Goal: Task Accomplishment & Management: Manage account settings

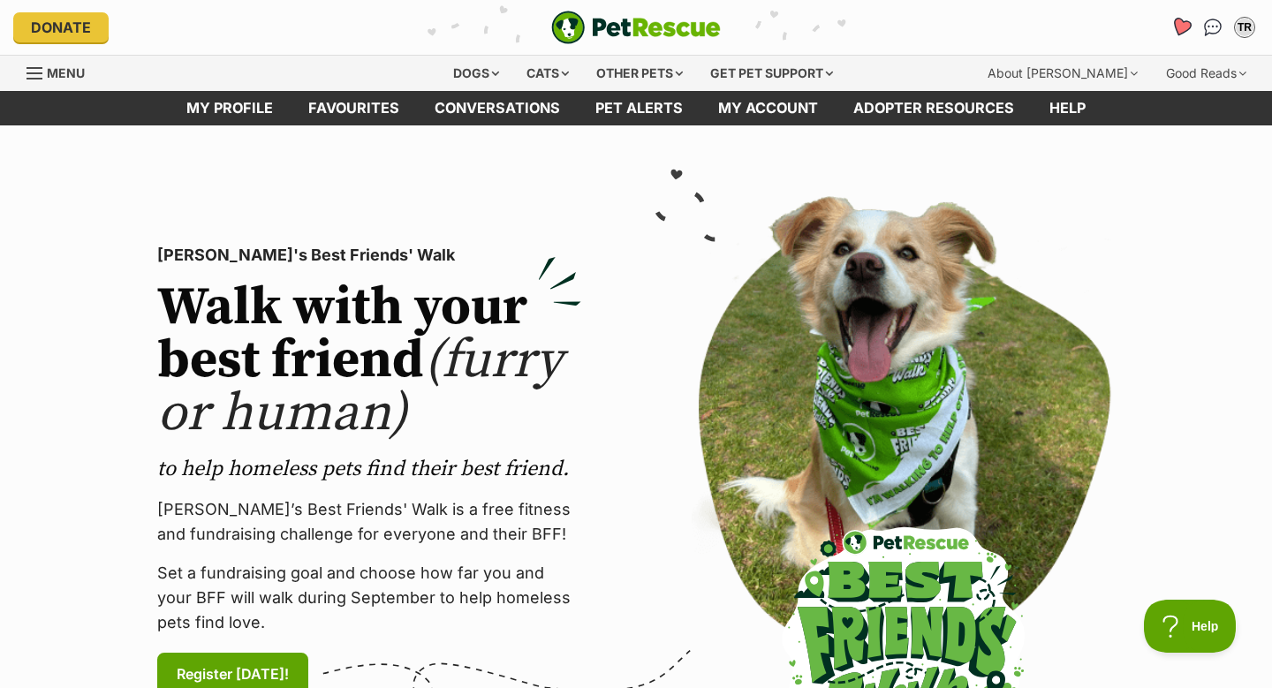
click at [1178, 33] on icon "Favourites" at bounding box center [1180, 27] width 21 height 20
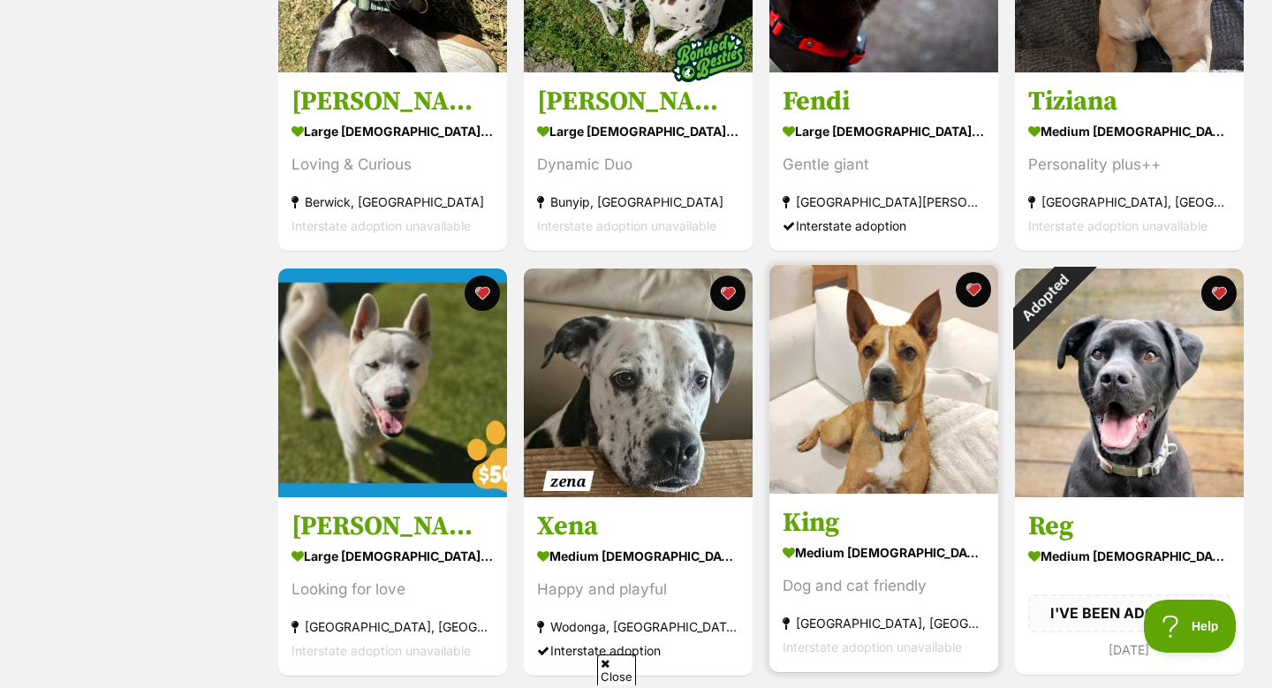
scroll to position [523, 0]
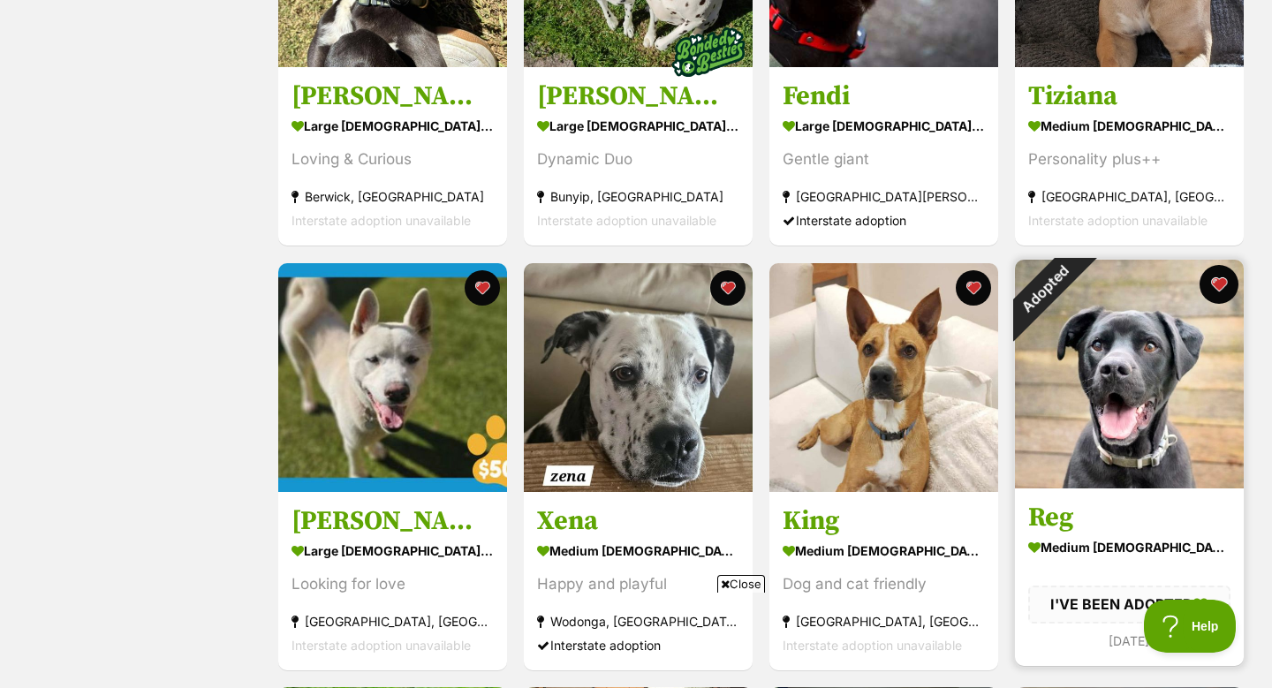
click at [1222, 275] on button "favourite" at bounding box center [1218, 284] width 39 height 39
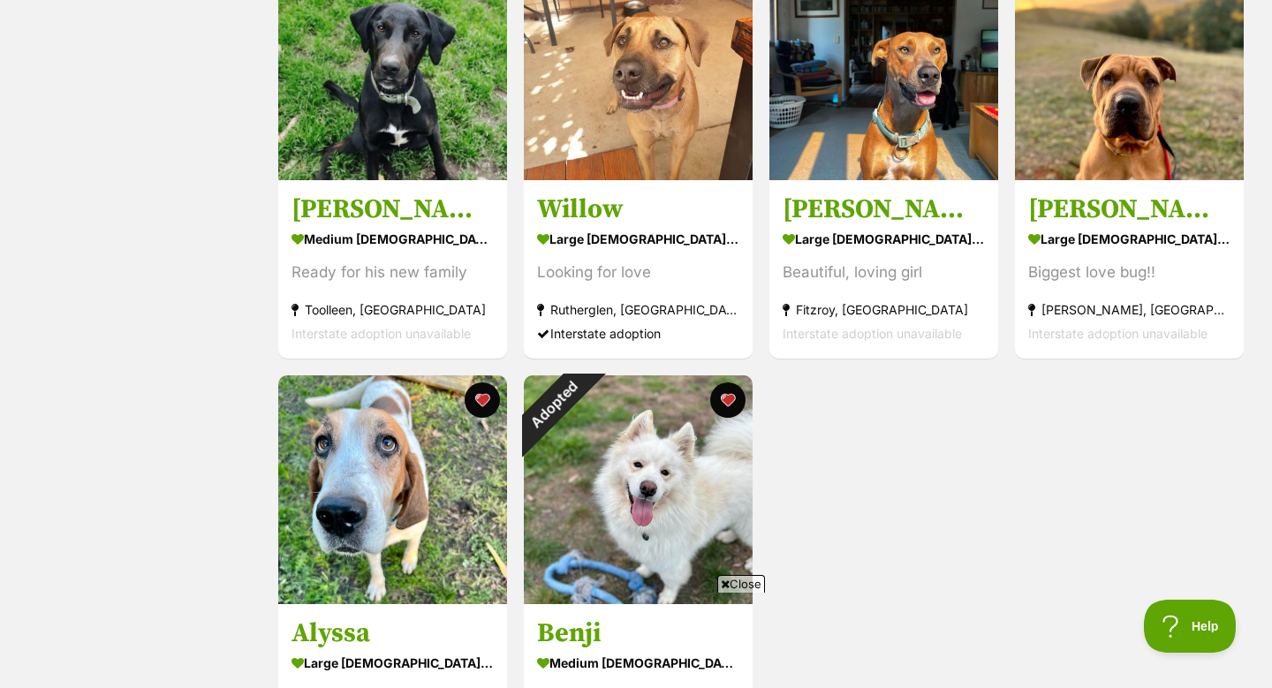
scroll to position [1279, 0]
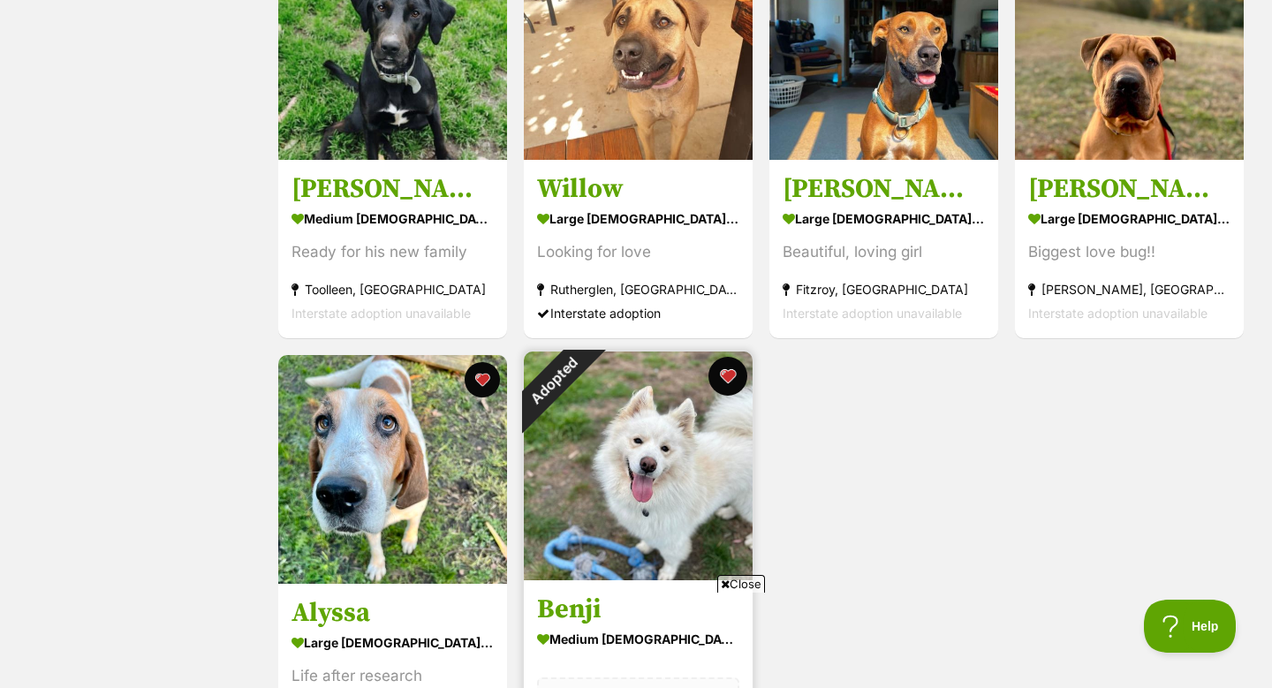
click at [722, 371] on button "favourite" at bounding box center [727, 376] width 39 height 39
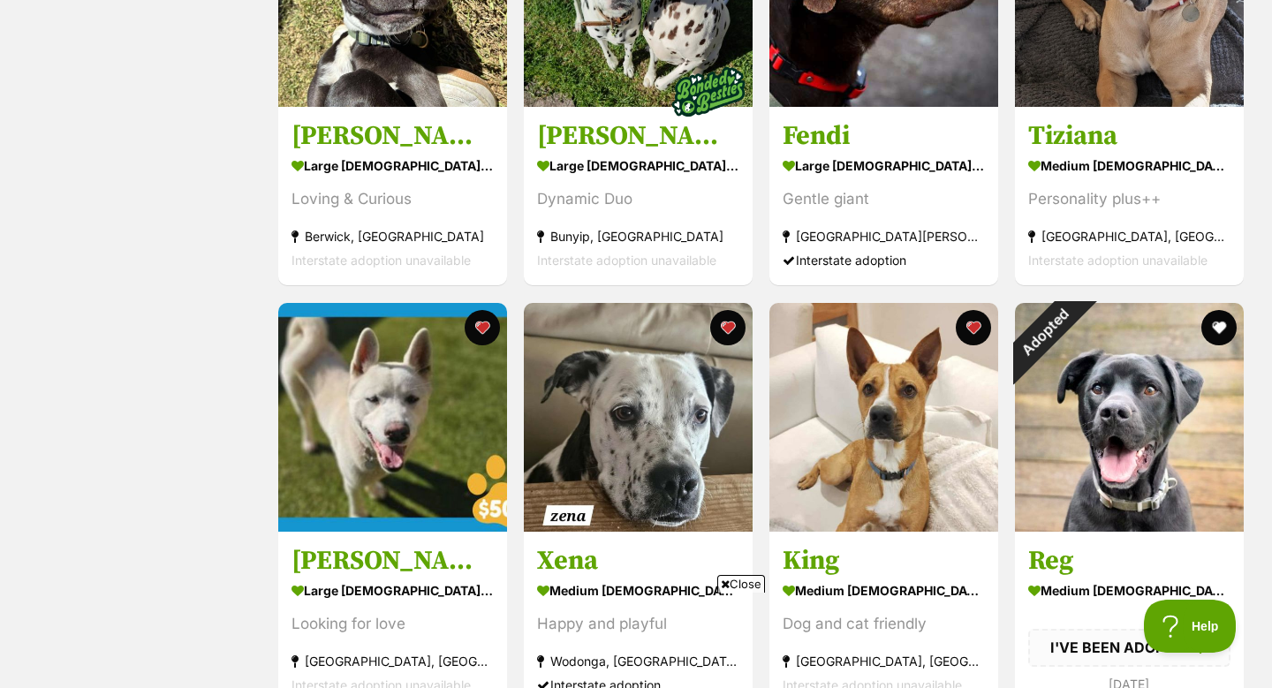
scroll to position [480, 0]
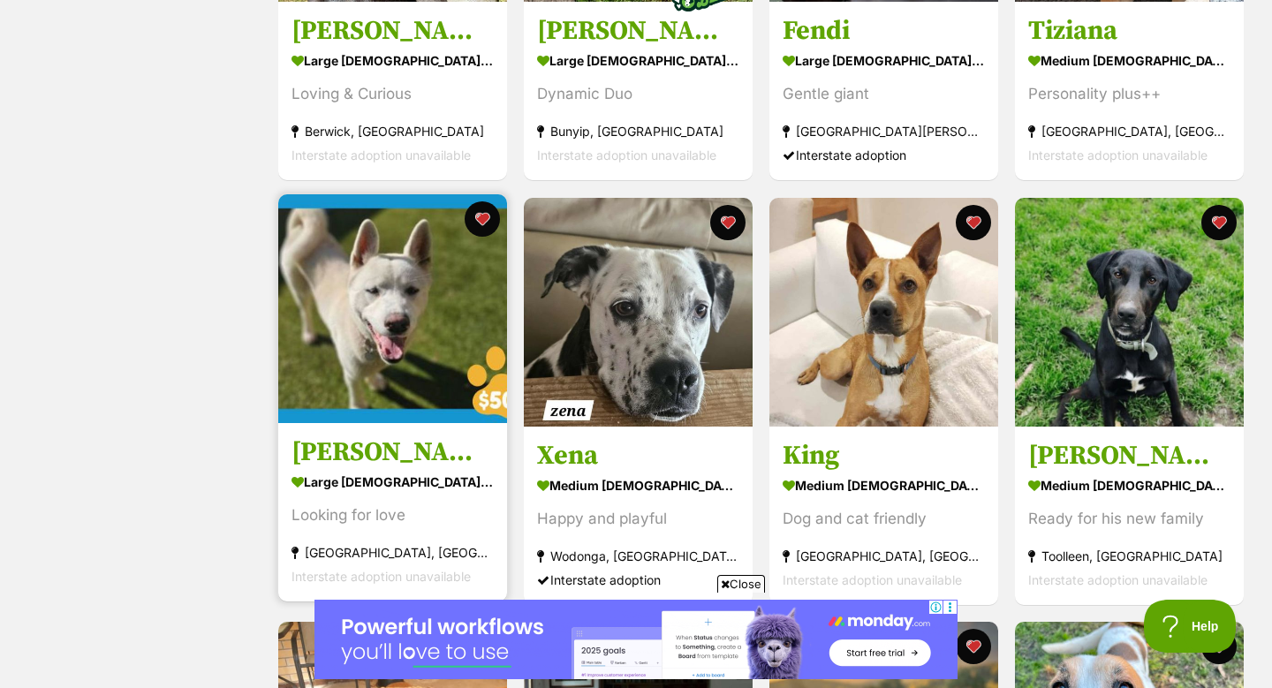
scroll to position [578, 0]
